Goal: Task Accomplishment & Management: Use online tool/utility

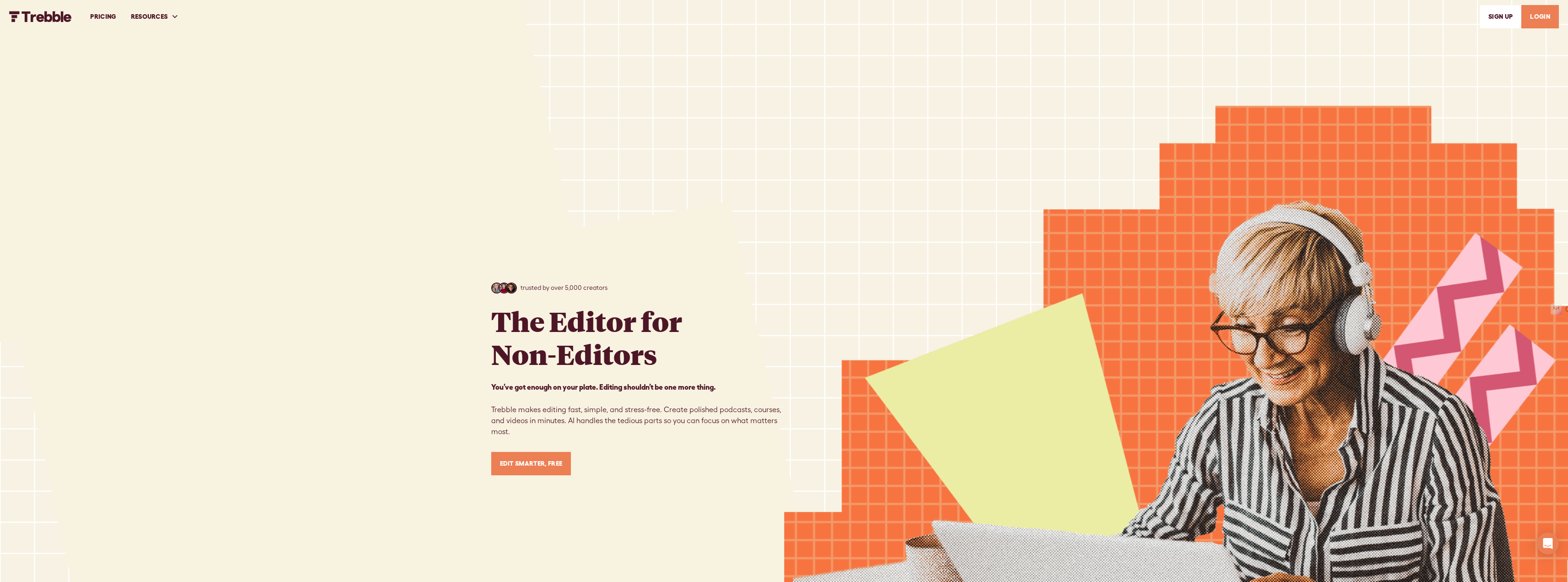
click at [1534, 16] on link "LOGIN" at bounding box center [1540, 16] width 38 height 24
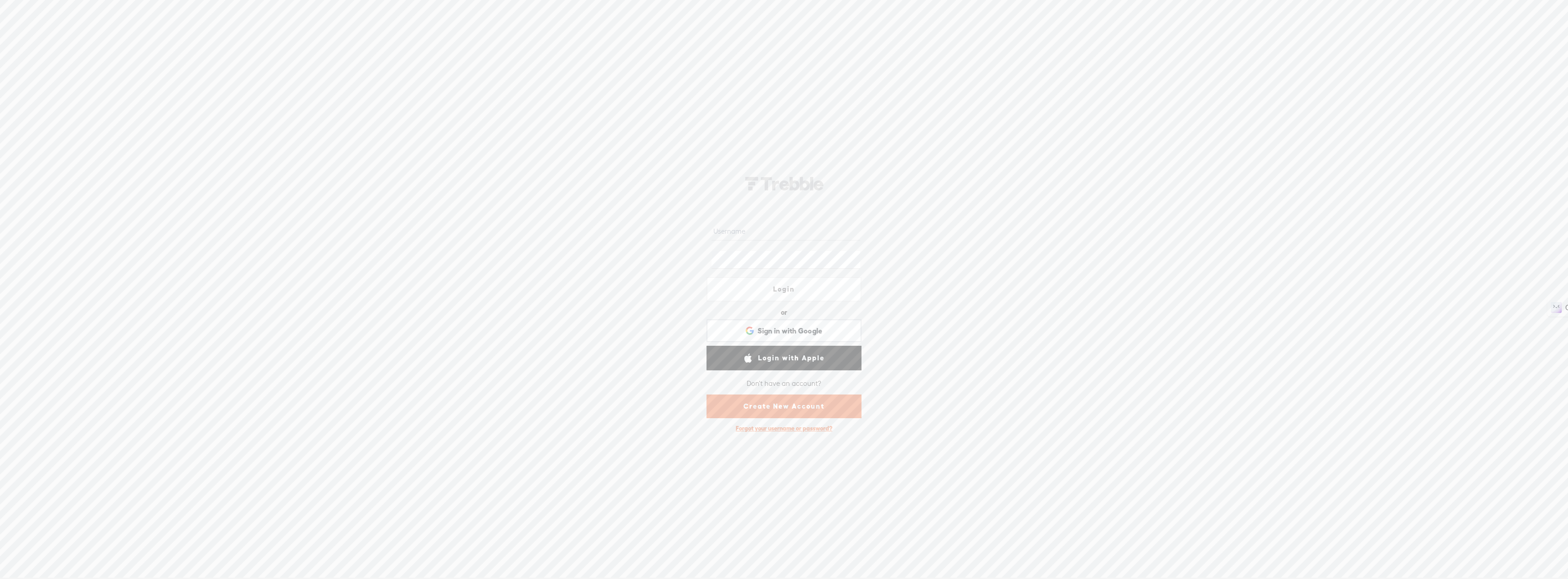
click at [750, 232] on input "text" at bounding box center [785, 231] width 148 height 18
type input "[EMAIL_ADDRESS][DOMAIN_NAME]"
click at [789, 284] on link "Login" at bounding box center [784, 290] width 155 height 24
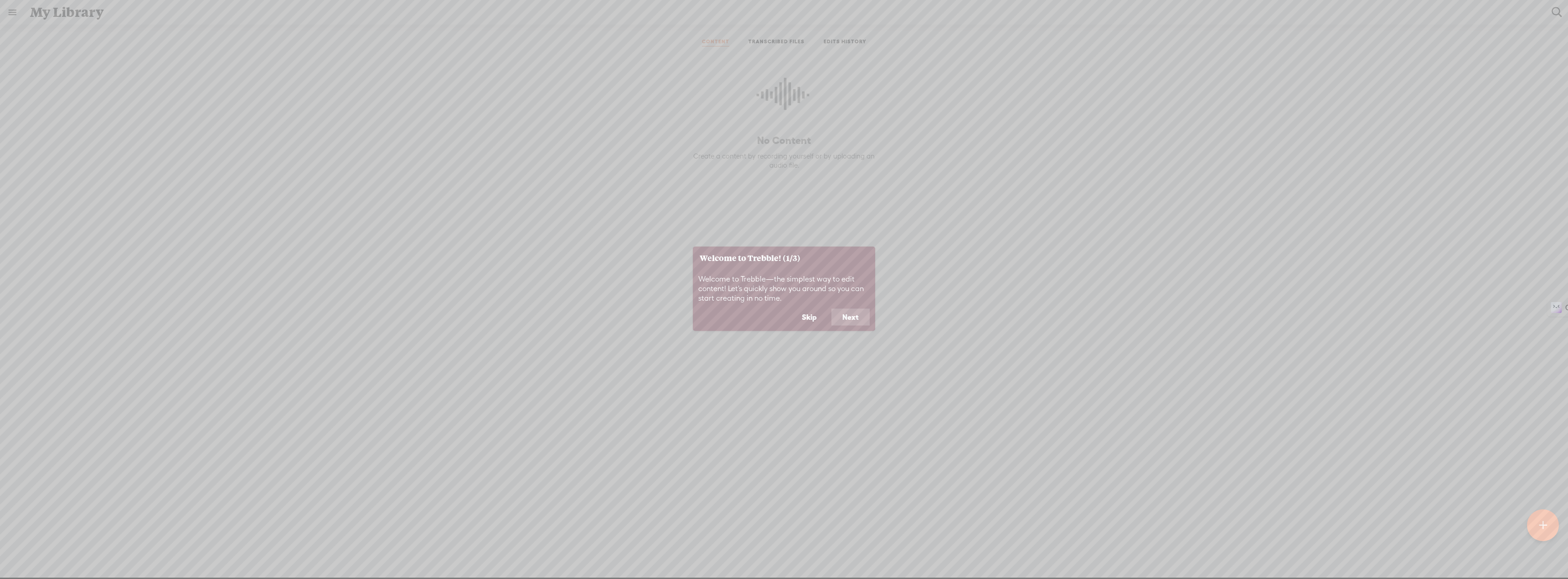
click at [818, 316] on button "Skip" at bounding box center [809, 317] width 37 height 17
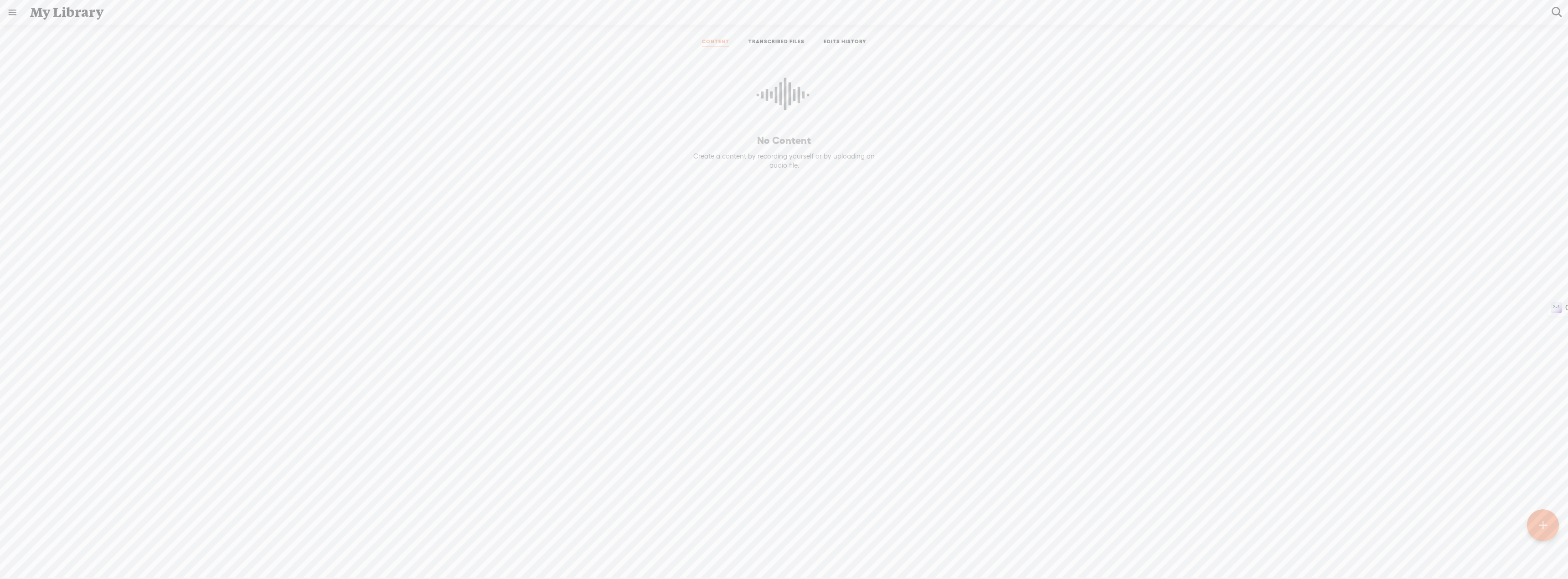
click at [59, 19] on div "My Library" at bounding box center [784, 11] width 1521 height 23
click at [10, 12] on link at bounding box center [11, 11] width 23 height 23
click at [61, 294] on div "MY LIBRARY" at bounding box center [52, 298] width 42 height 7
click at [771, 40] on body "You have 50 minutes of transcription remaining. Upgrade to increase your limit …" at bounding box center [784, 289] width 1568 height 578
click at [794, 40] on link "TRANSCRIBED FILES" at bounding box center [776, 42] width 56 height 8
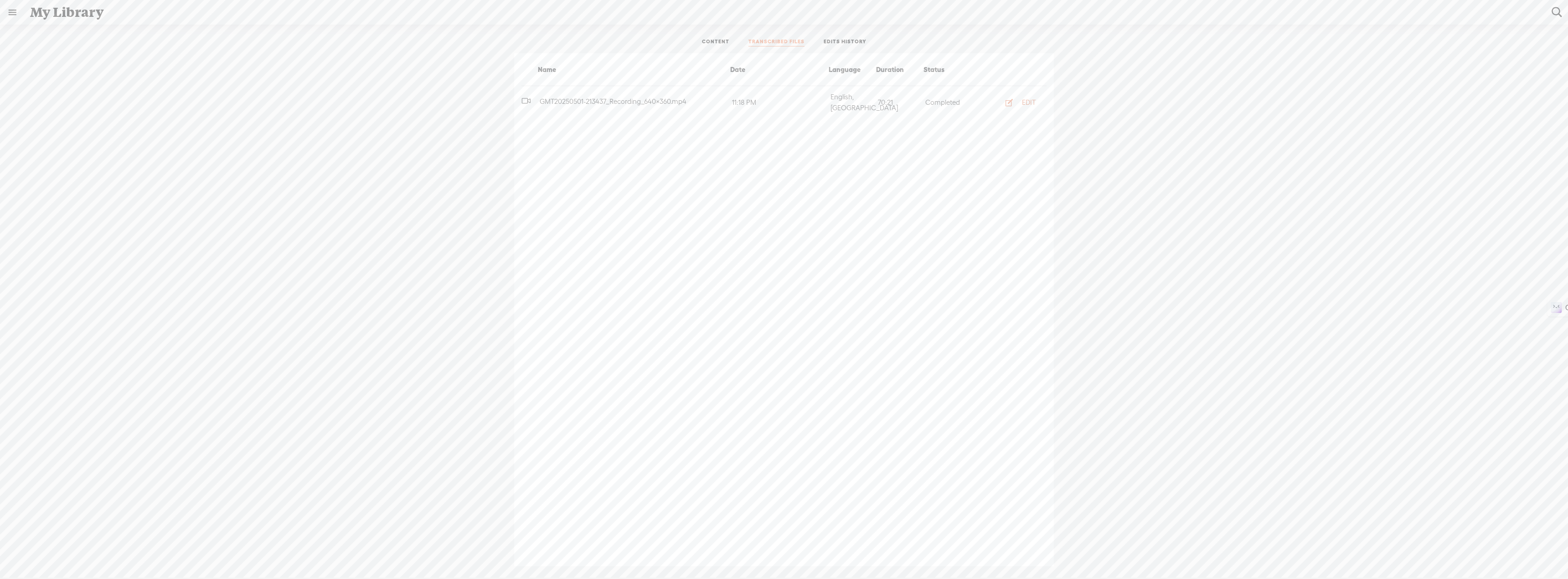
click at [1024, 99] on div "EDIT" at bounding box center [1028, 103] width 14 height 9
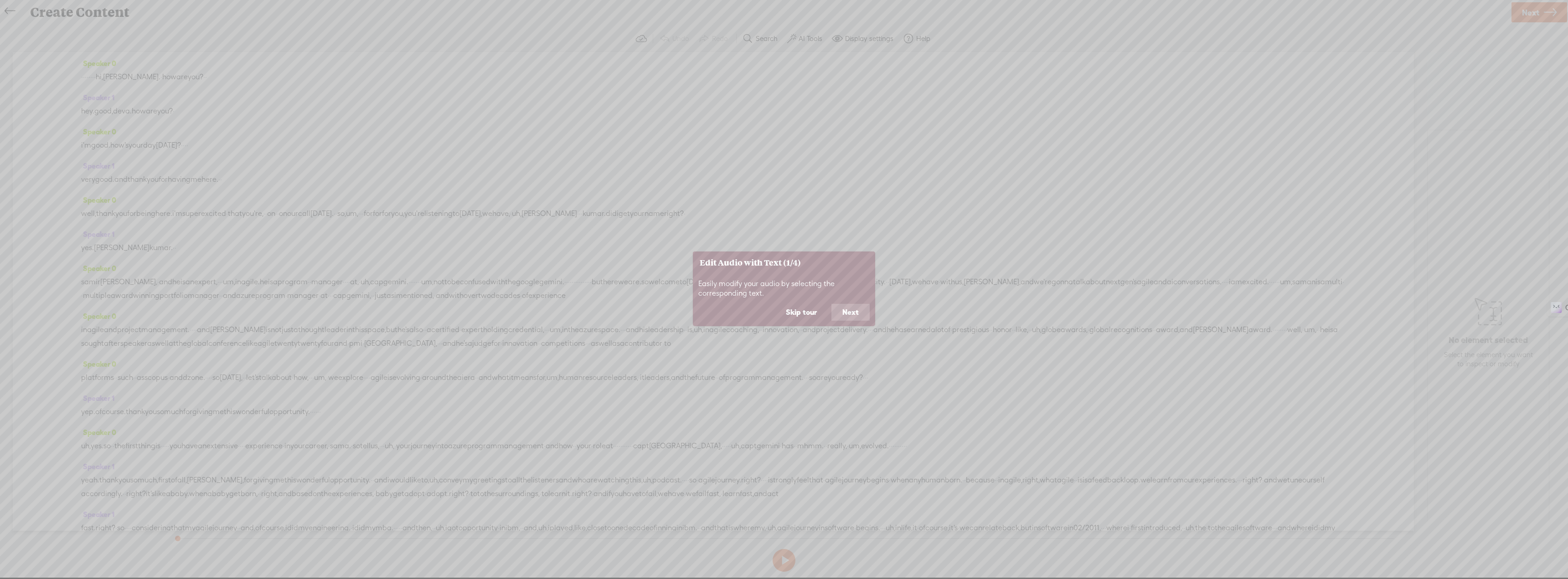
click at [854, 312] on button "Next" at bounding box center [850, 312] width 38 height 17
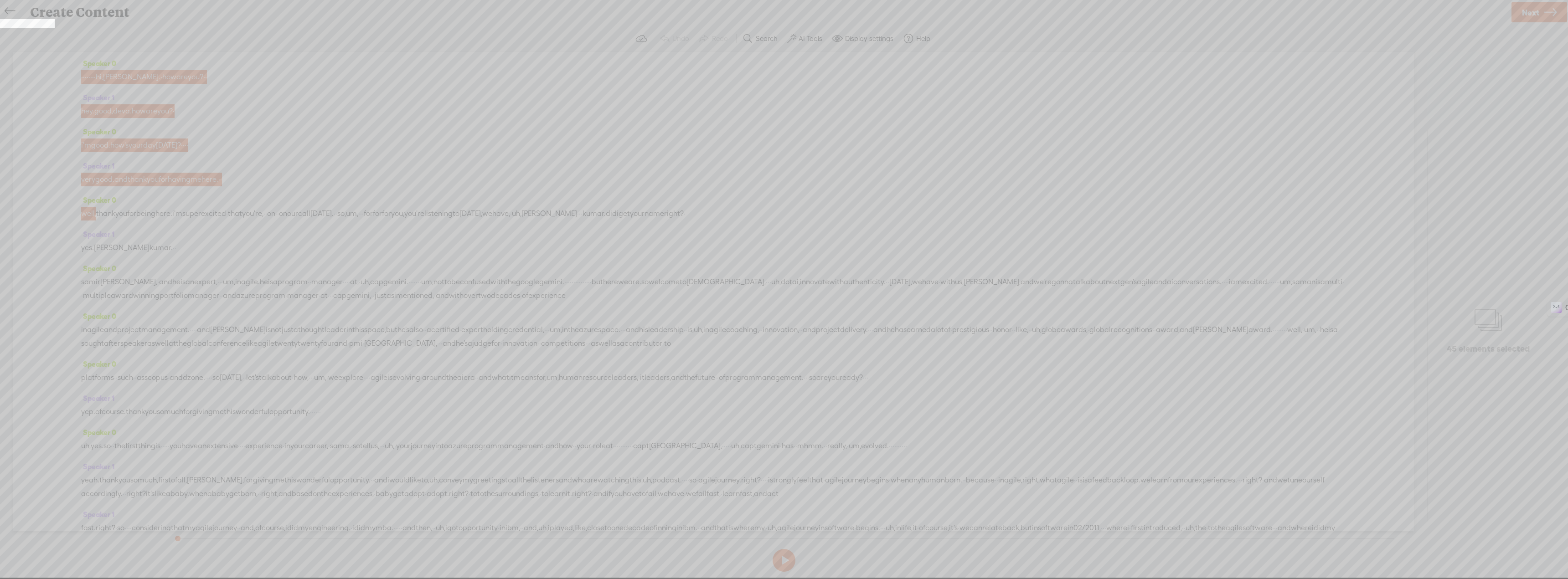
scroll to position [838, 0]
click at [789, 564] on icon at bounding box center [784, 290] width 1568 height 579
click at [1525, 17] on icon at bounding box center [784, 290] width 1568 height 579
click at [32, 26] on section "Undo Redo Search Remove Background Noise AI Tools Configure Magic Sound Enhance…" at bounding box center [784, 38] width 1549 height 26
click at [783, 555] on icon at bounding box center [784, 290] width 1568 height 579
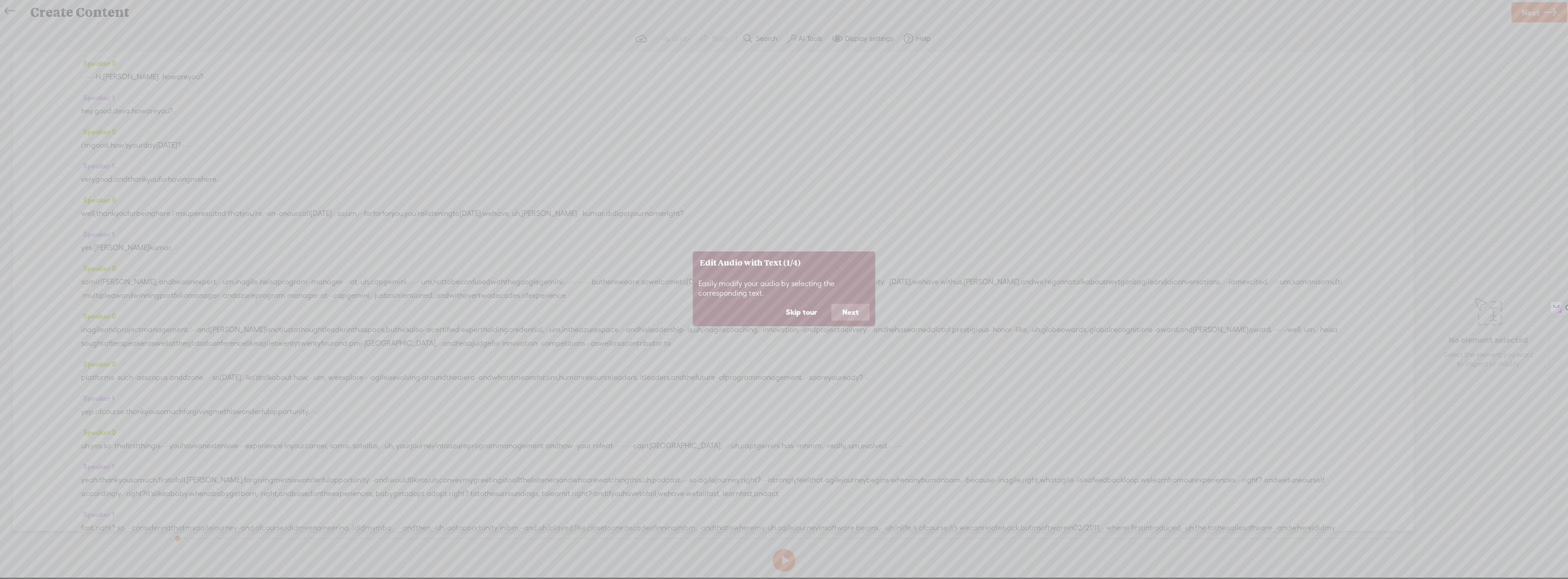
click at [840, 316] on button "Next" at bounding box center [850, 312] width 38 height 17
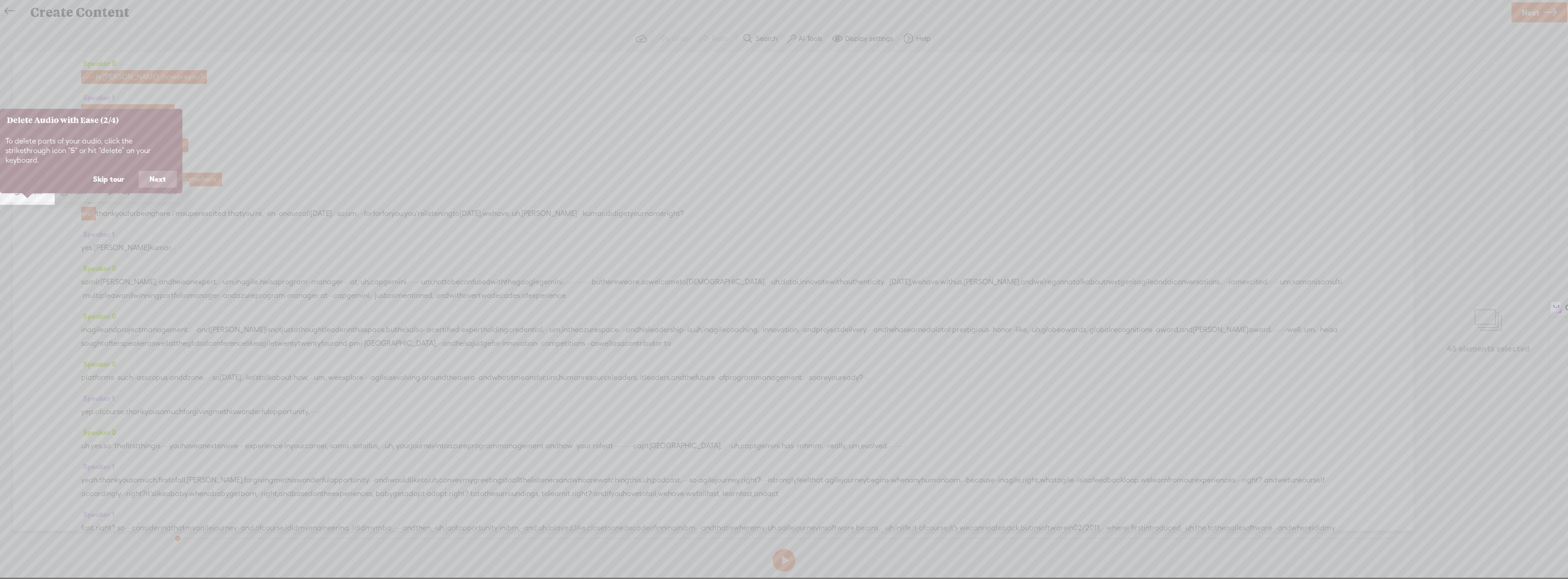
click at [146, 171] on button "Next" at bounding box center [157, 179] width 38 height 17
click at [151, 171] on button "Next" at bounding box center [157, 170] width 38 height 17
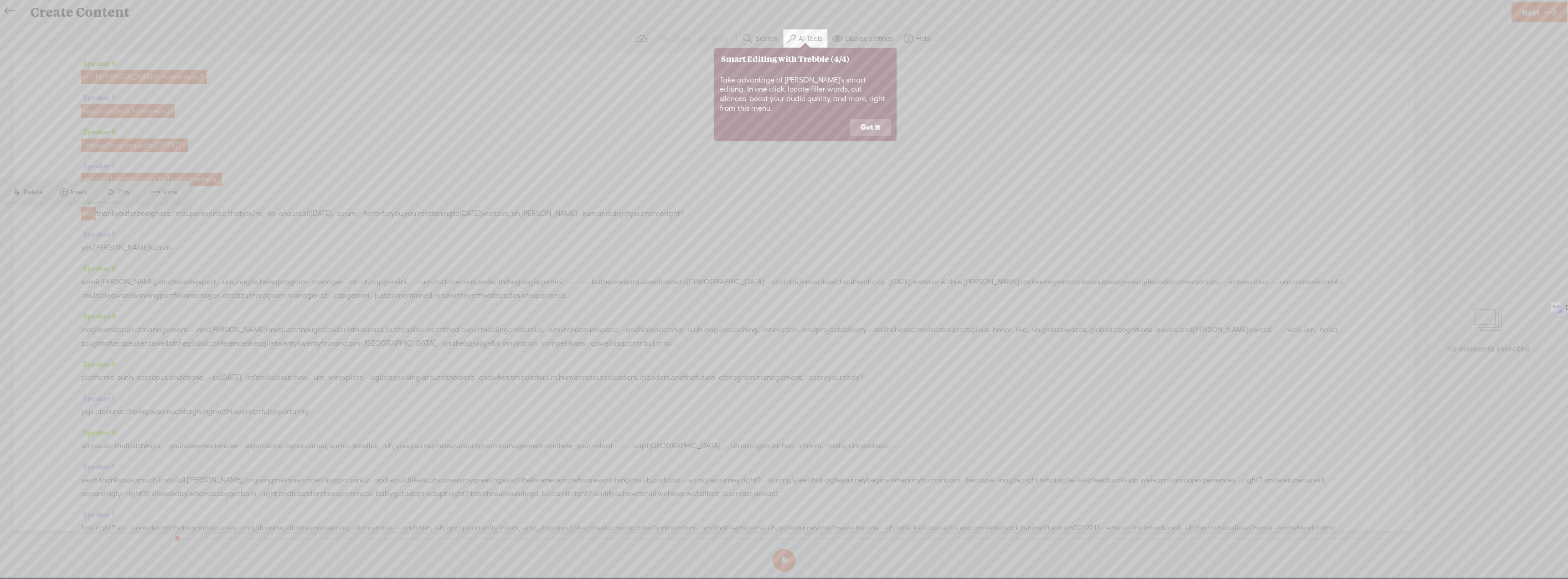
click at [860, 119] on button "Got it" at bounding box center [870, 127] width 41 height 17
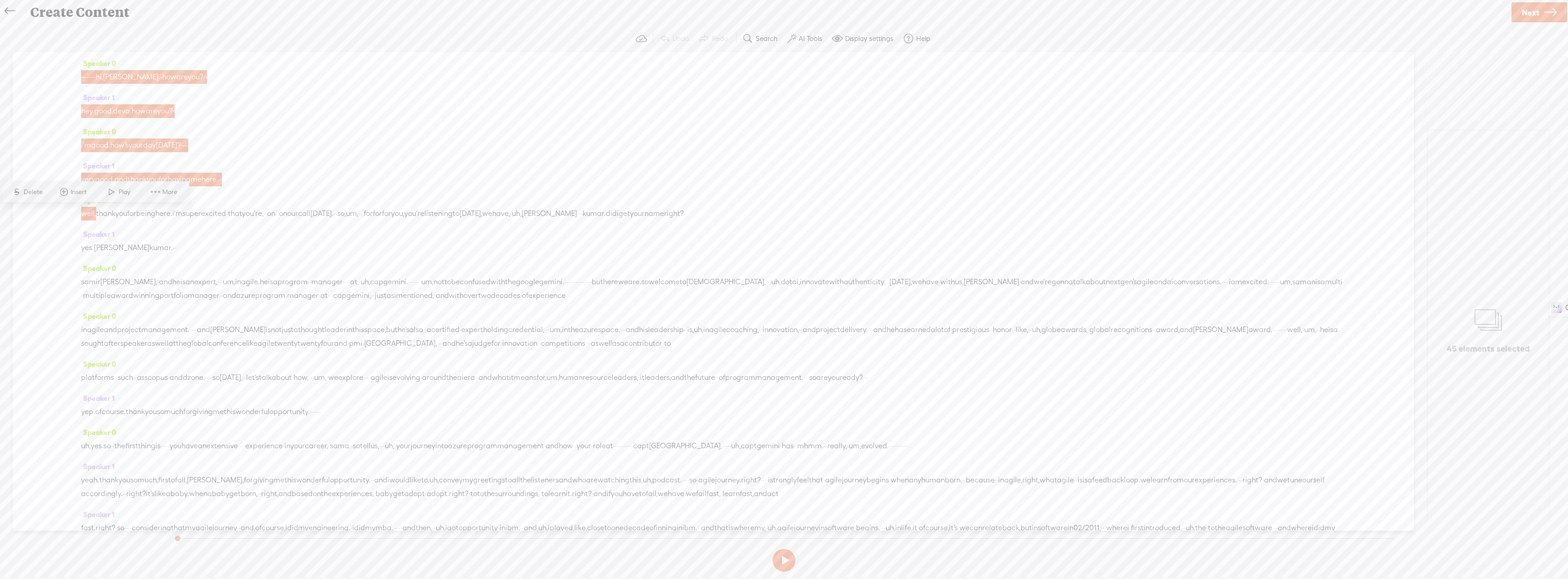
click at [803, 37] on label "AI Tools" at bounding box center [810, 38] width 23 height 9
click at [702, 96] on span "Find all unnecessary content with DeepCut™" at bounding box center [724, 91] width 155 height 22
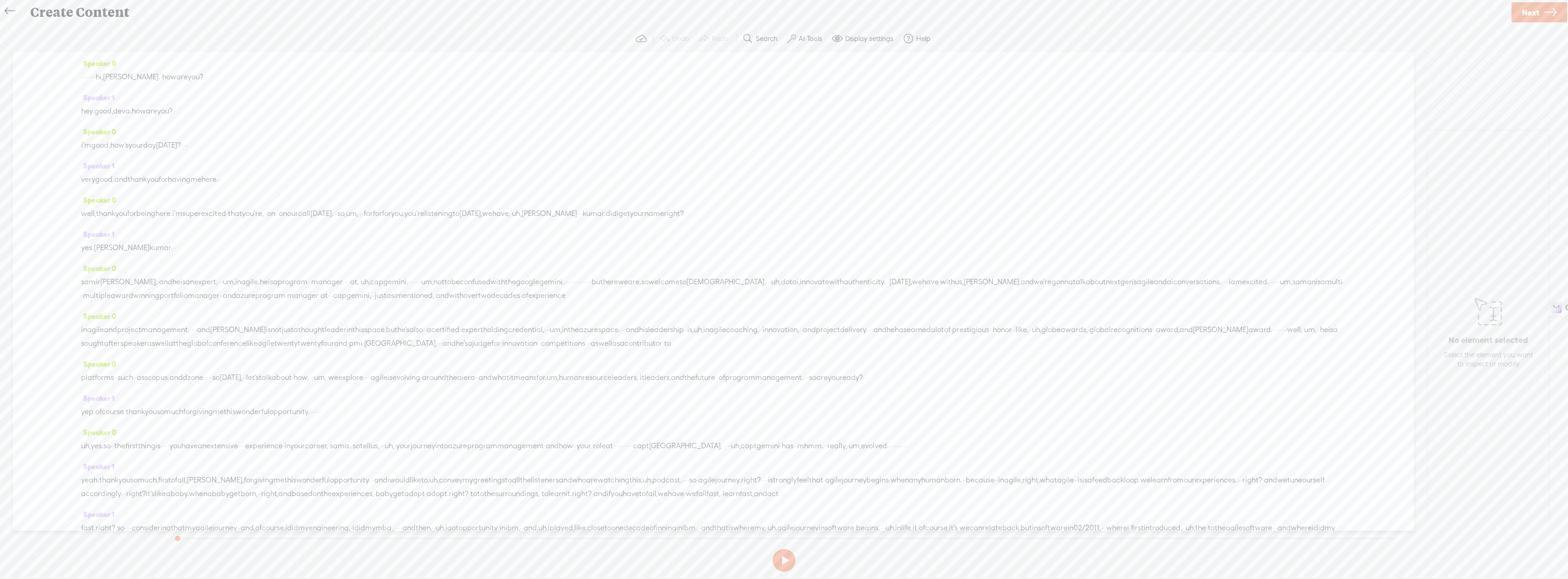
click at [82, 63] on span "Speaker 0" at bounding box center [98, 63] width 35 height 8
click at [264, 91] on div "Speaker 1 hey. good, deva. how are you? ·" at bounding box center [713, 108] width 1264 height 34
drag, startPoint x: 58, startPoint y: 53, endPoint x: 82, endPoint y: 58, distance: 24.5
click at [60, 53] on div "Speaker 0 · · · · · · · · hi, samant. · how are you? · · Speaker 1 hey. good, d…" at bounding box center [713, 290] width 1401 height 479
click at [1481, 316] on icon at bounding box center [1487, 312] width 27 height 47
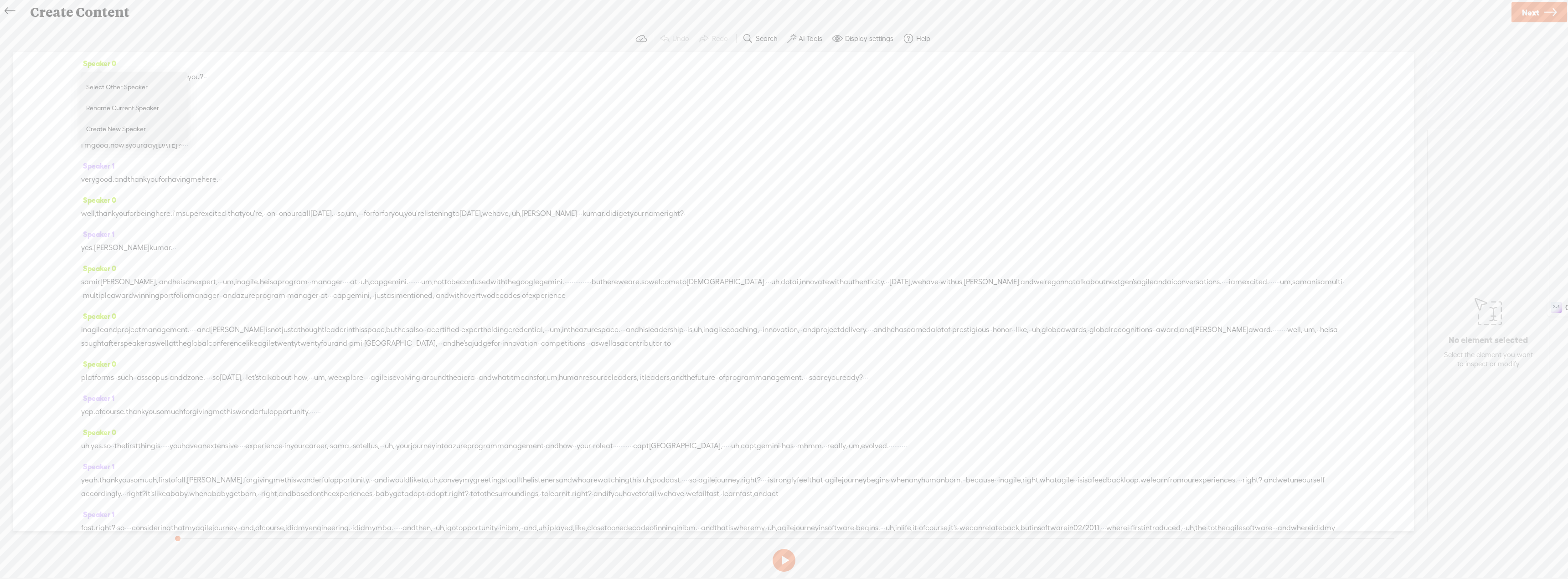
click at [355, 112] on div "hey. good, deva. how are you? ·" at bounding box center [713, 111] width 1264 height 14
click at [84, 61] on span "Speaker 0" at bounding box center [98, 63] width 35 height 8
click at [1546, 9] on icon at bounding box center [1550, 12] width 13 height 23
click at [731, 285] on input "text" at bounding box center [785, 286] width 312 height 18
click at [7, 11] on icon at bounding box center [9, 11] width 10 height 21
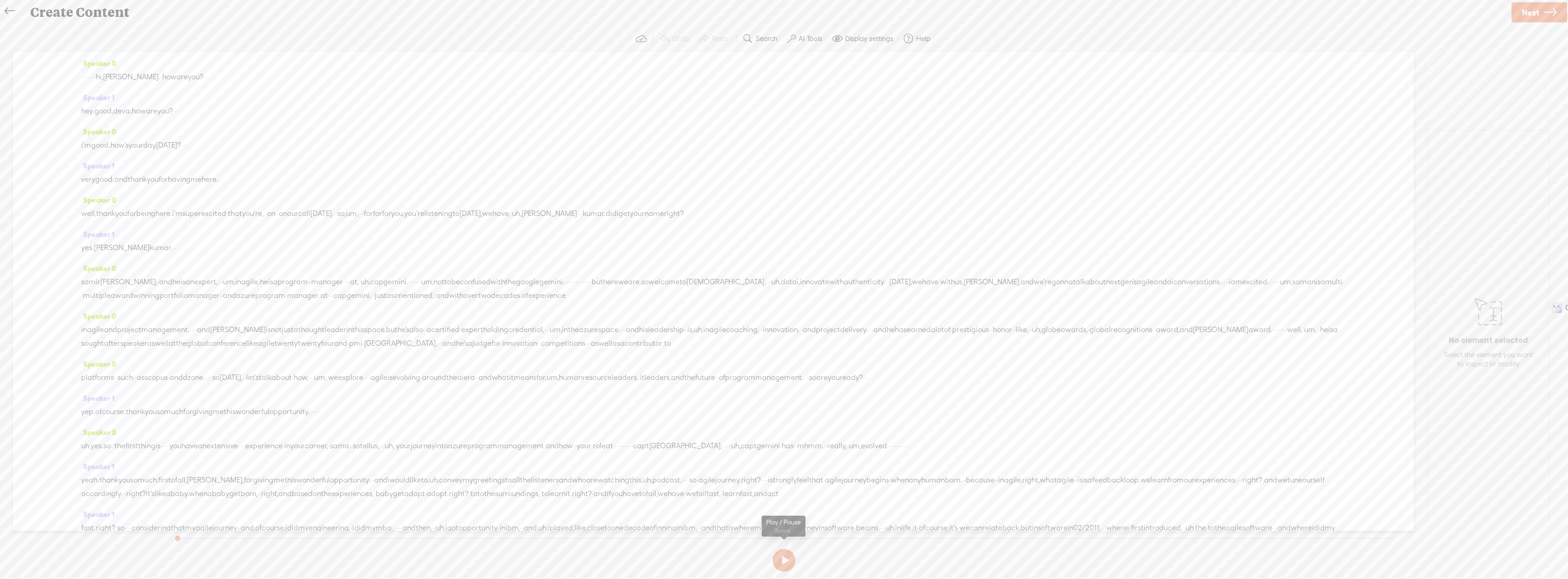
click at [785, 562] on button at bounding box center [784, 560] width 22 height 22
click at [786, 554] on button at bounding box center [784, 560] width 22 height 22
click at [798, 37] on button "AI Tools" at bounding box center [806, 38] width 45 height 18
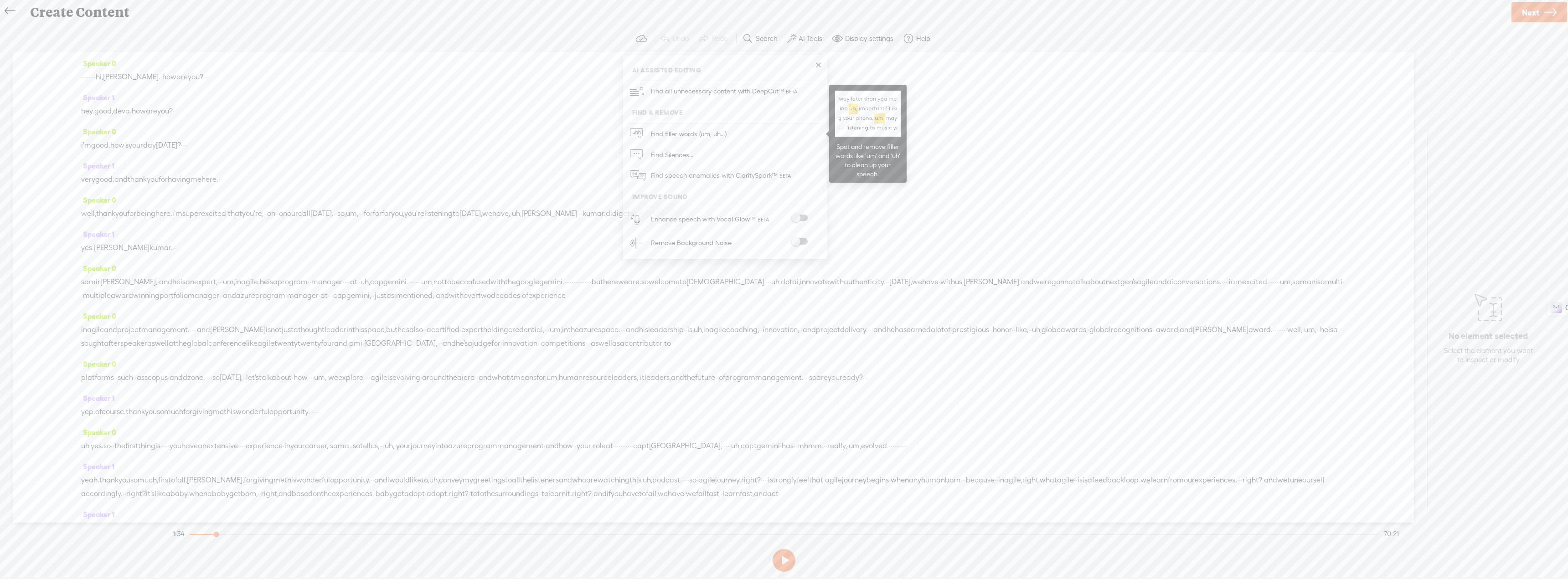
click at [667, 137] on span "Find filler words (um, uh...)" at bounding box center [689, 134] width 82 height 21
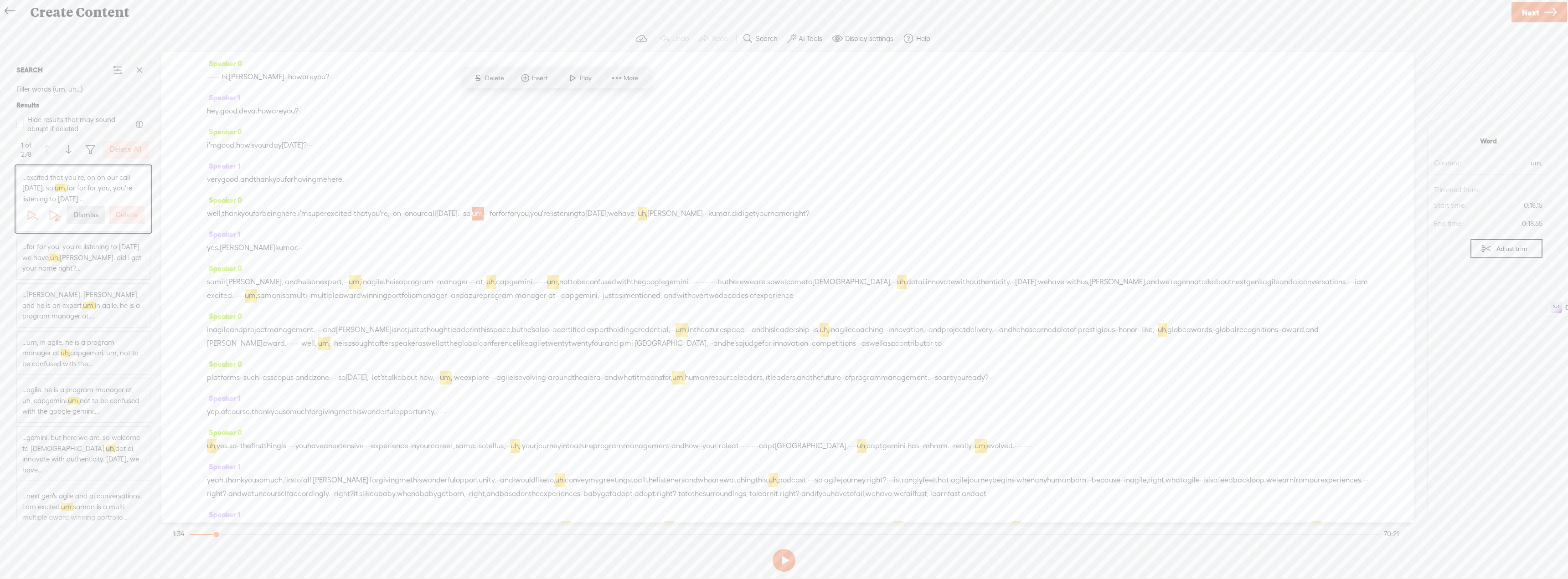
scroll to position [114, 0]
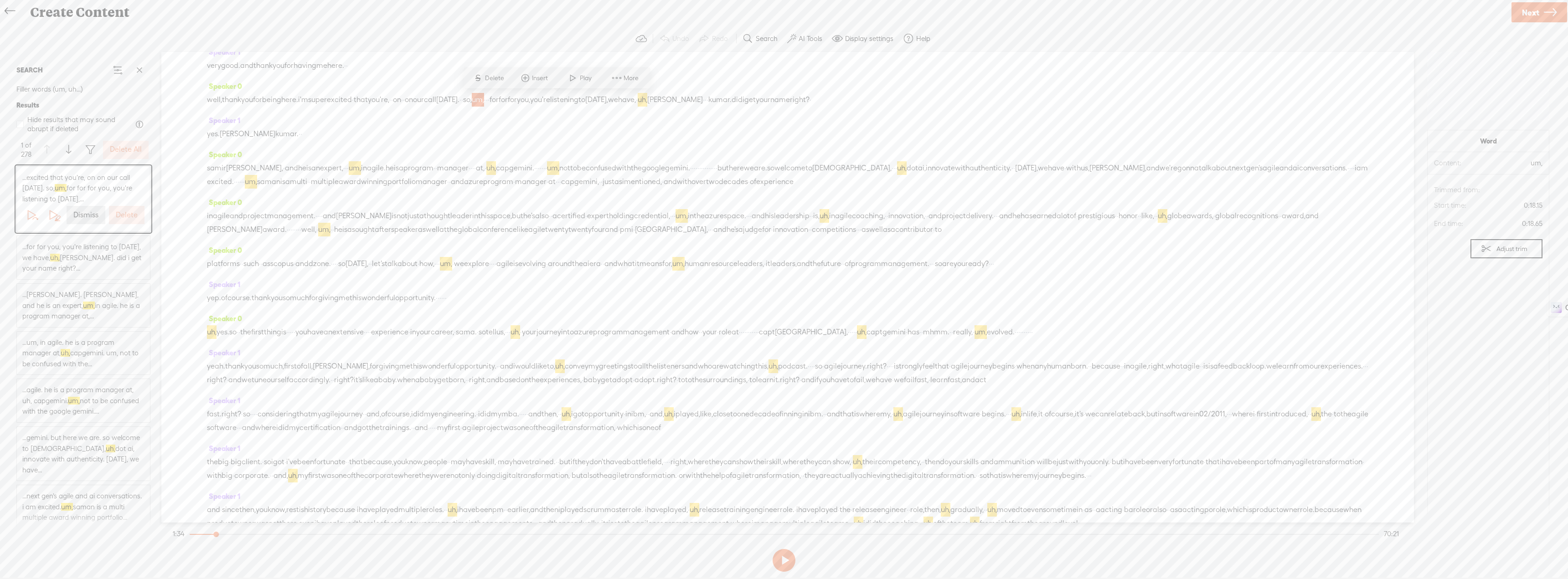
click at [1518, 249] on label "Adjust trim" at bounding box center [1511, 248] width 31 height 17
